Goal: Information Seeking & Learning: Learn about a topic

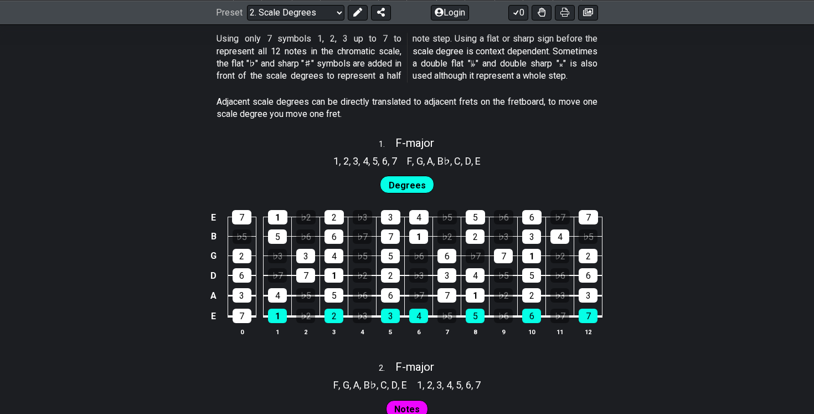
scroll to position [379, 0]
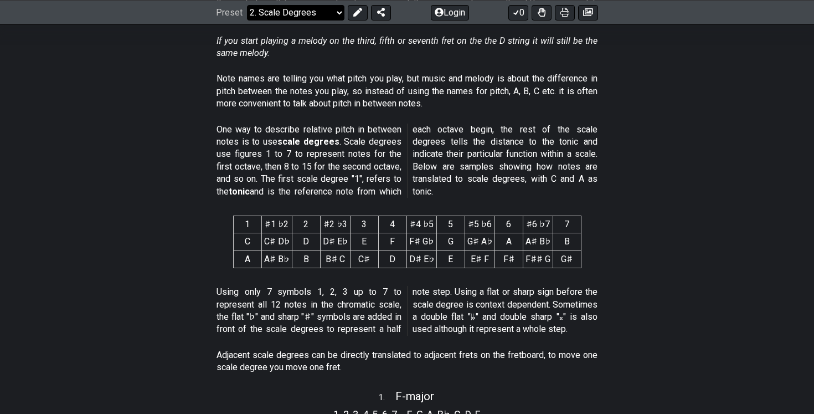
click at [296, 9] on select "Welcome to #fretflip! Initial Preset Custom Preset Minor Pentatonic Major Penta…" at bounding box center [295, 12] width 97 height 16
click at [247, 20] on select "Welcome to #fretflip! Initial Preset Custom Preset Minor Pentatonic Major Penta…" at bounding box center [295, 12] width 97 height 16
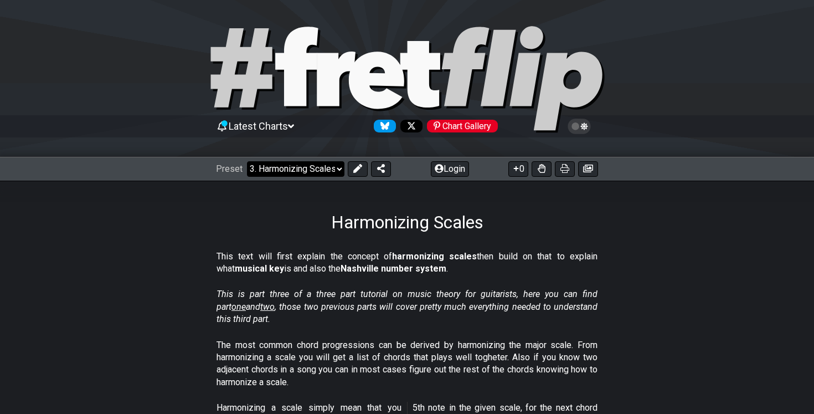
click at [313, 163] on select "Welcome to #fretflip! Initial Preset Custom Preset Minor Pentatonic Major Penta…" at bounding box center [295, 169] width 97 height 16
click at [247, 161] on select "Welcome to #fretflip! Initial Preset Custom Preset Minor Pentatonic Major Penta…" at bounding box center [295, 169] width 97 height 16
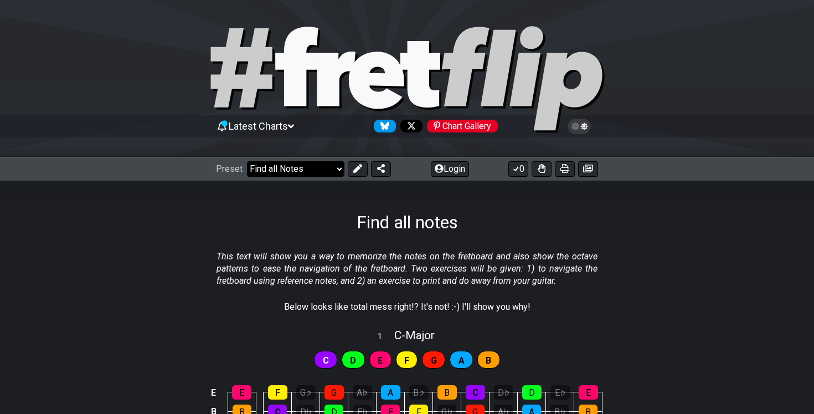
click at [275, 166] on select "Welcome to #fretflip! Initial Preset Custom Preset Minor Pentatonic Major Penta…" at bounding box center [295, 169] width 97 height 16
click at [247, 161] on select "Welcome to #fretflip! Initial Preset Custom Preset Minor Pentatonic Major Penta…" at bounding box center [295, 169] width 97 height 16
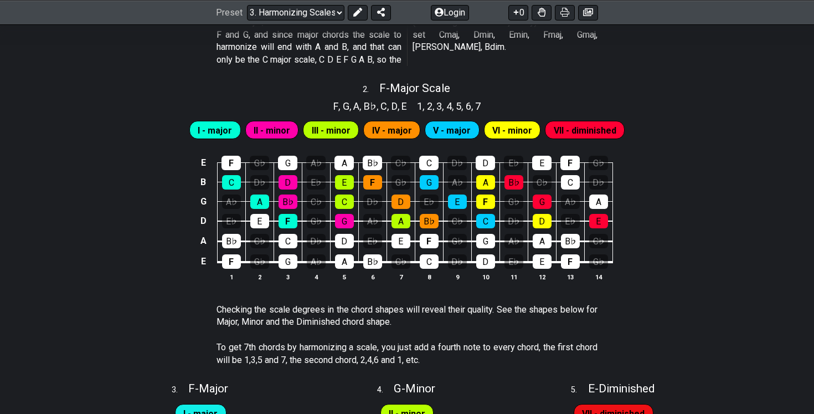
scroll to position [767, 0]
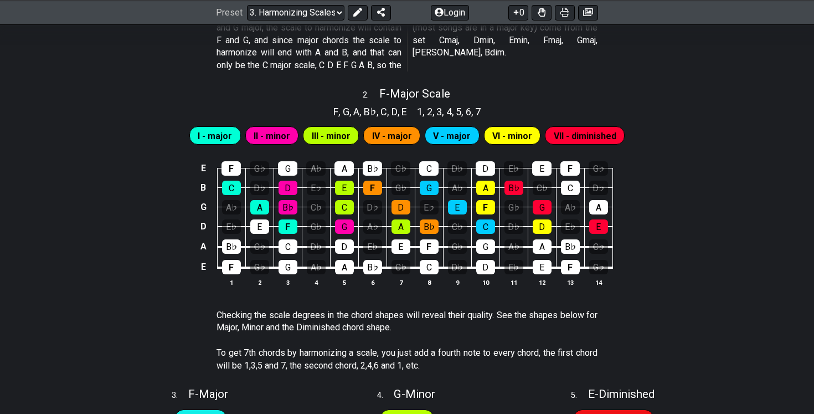
click at [344, 110] on span "G" at bounding box center [346, 111] width 7 height 15
click at [366, 113] on span "B♭" at bounding box center [370, 111] width 13 height 15
click at [395, 113] on span "D" at bounding box center [395, 111] width 6 height 15
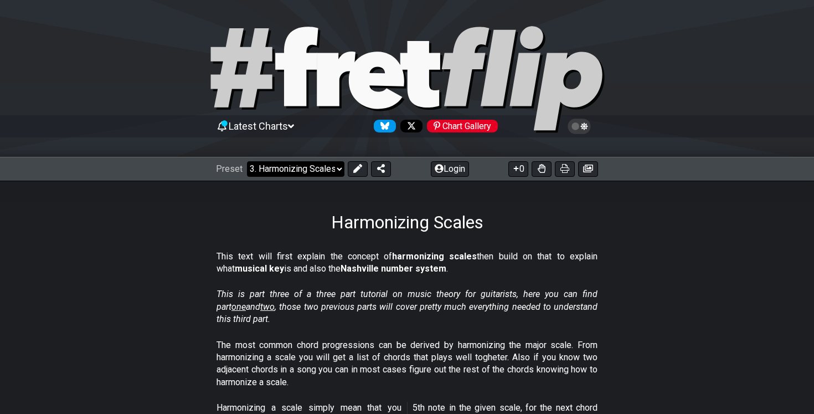
click at [277, 166] on select "Welcome to #fretflip! Initial Preset Custom Preset Minor Pentatonic Major Penta…" at bounding box center [295, 169] width 97 height 16
click at [247, 161] on select "Welcome to #fretflip! Initial Preset Custom Preset Minor Pentatonic Major Penta…" at bounding box center [295, 169] width 97 height 16
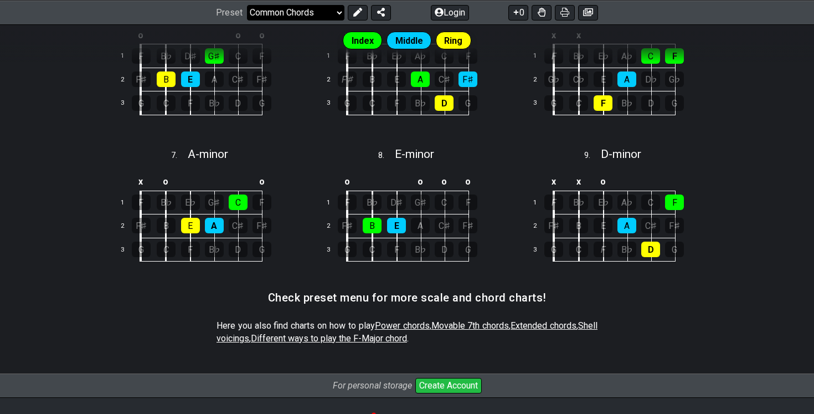
scroll to position [510, 0]
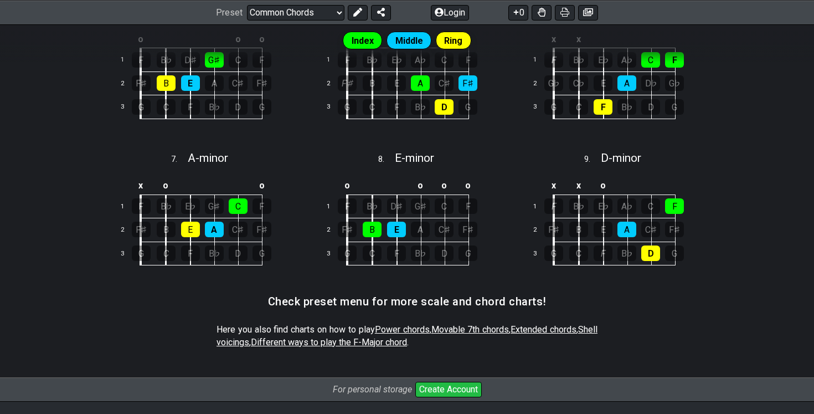
click at [467, 328] on span "Movable 7th chords" at bounding box center [470, 329] width 78 height 11
select select "/movable-7th-chords"
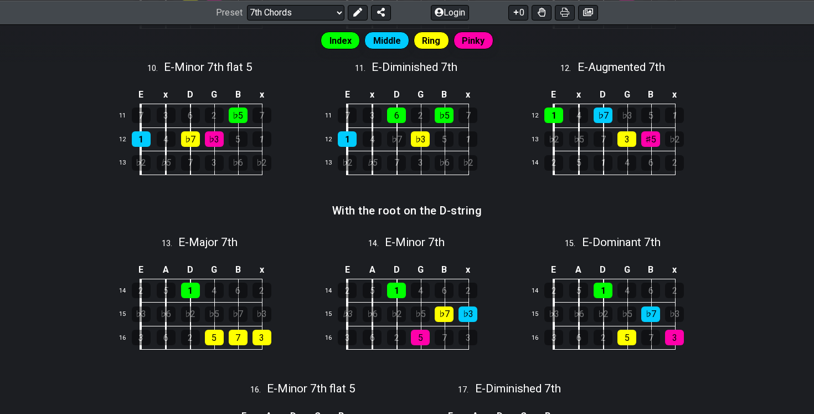
scroll to position [857, 0]
